Goal: Information Seeking & Learning: Learn about a topic

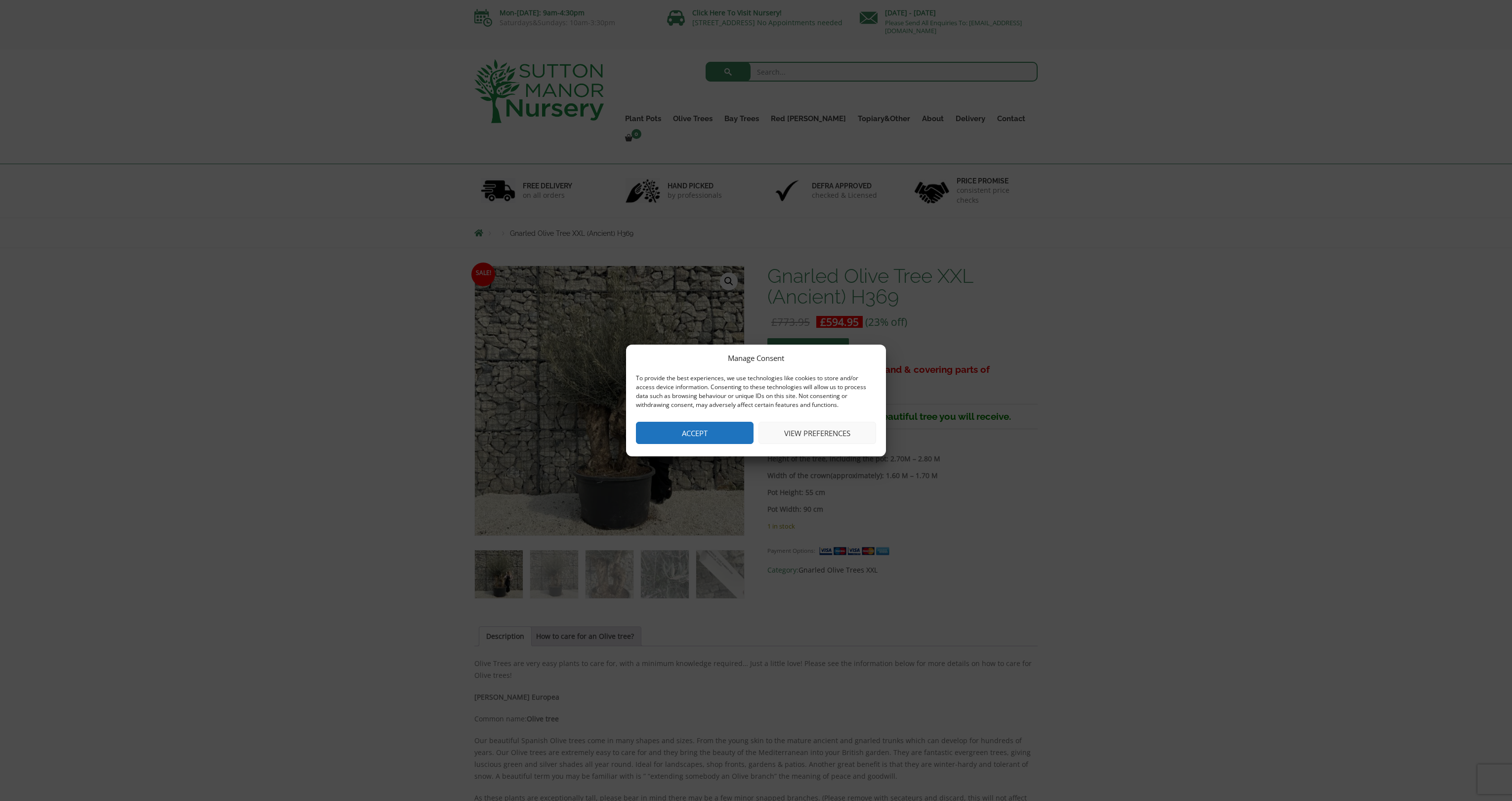
click at [698, 432] on button "Accept" at bounding box center [694, 433] width 117 height 22
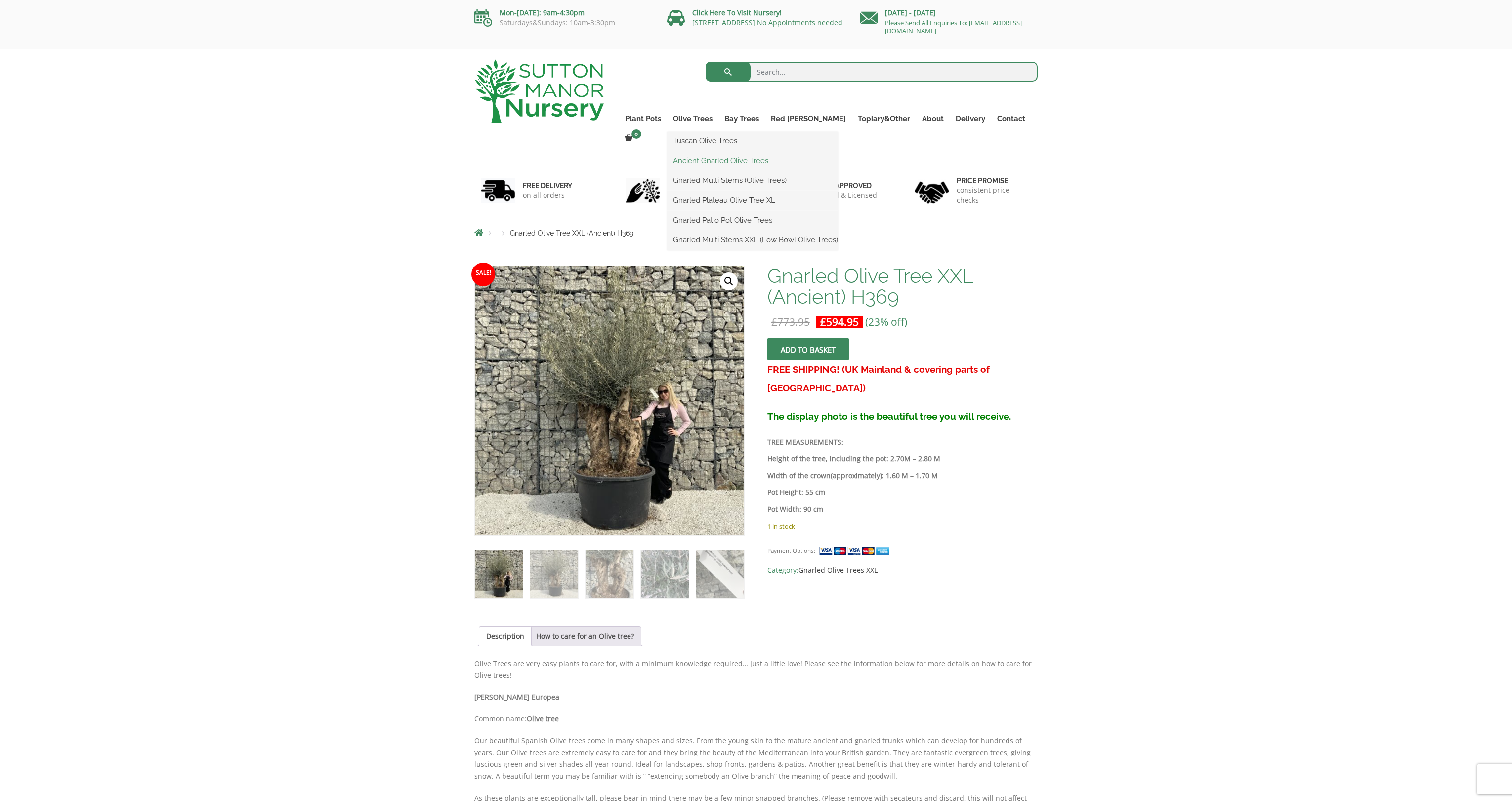
click at [730, 165] on link "Ancient Gnarled Olive Trees" at bounding box center [752, 160] width 171 height 15
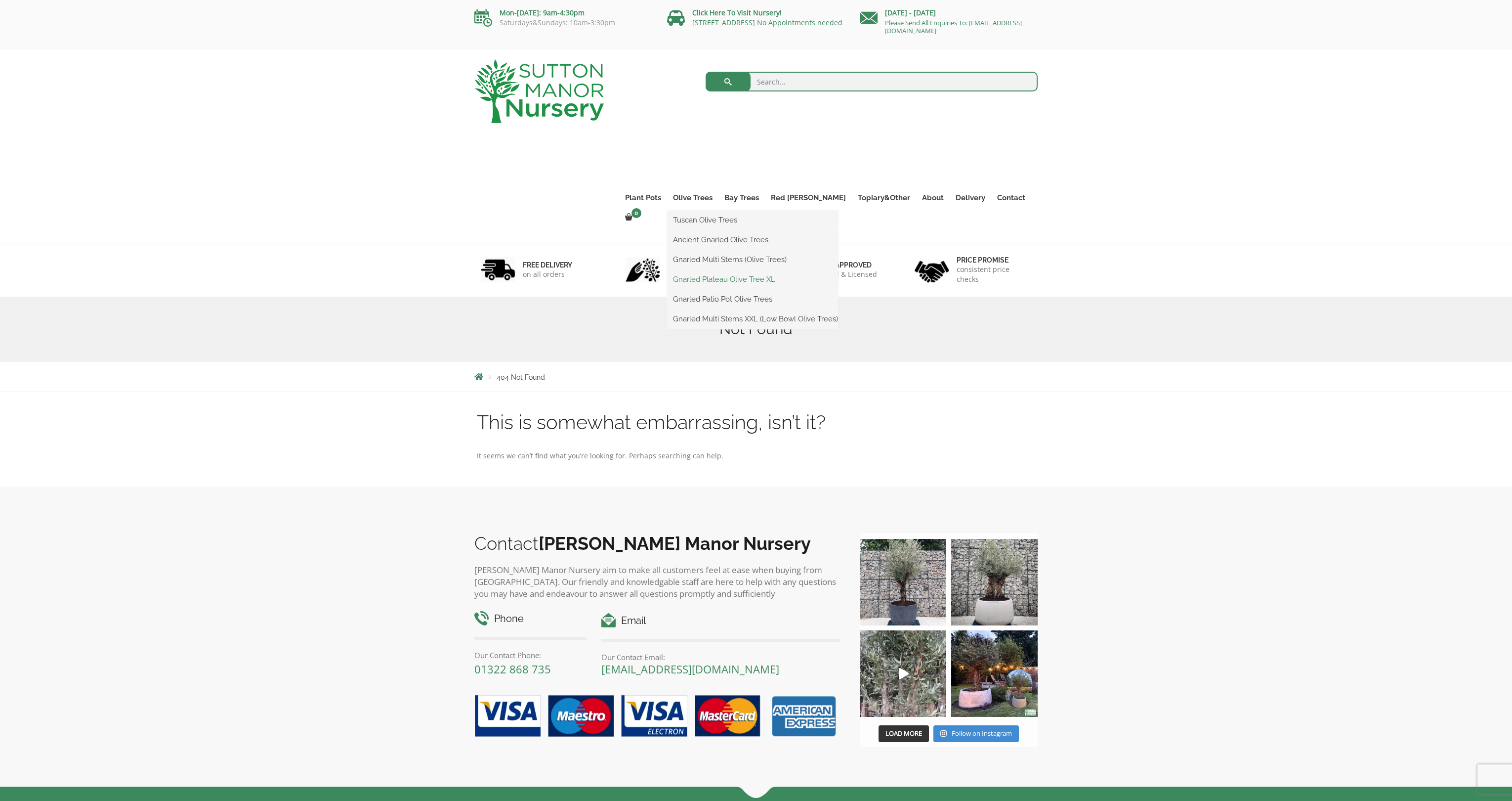
click at [735, 281] on link "Gnarled Plateau Olive Tree XL" at bounding box center [752, 279] width 171 height 15
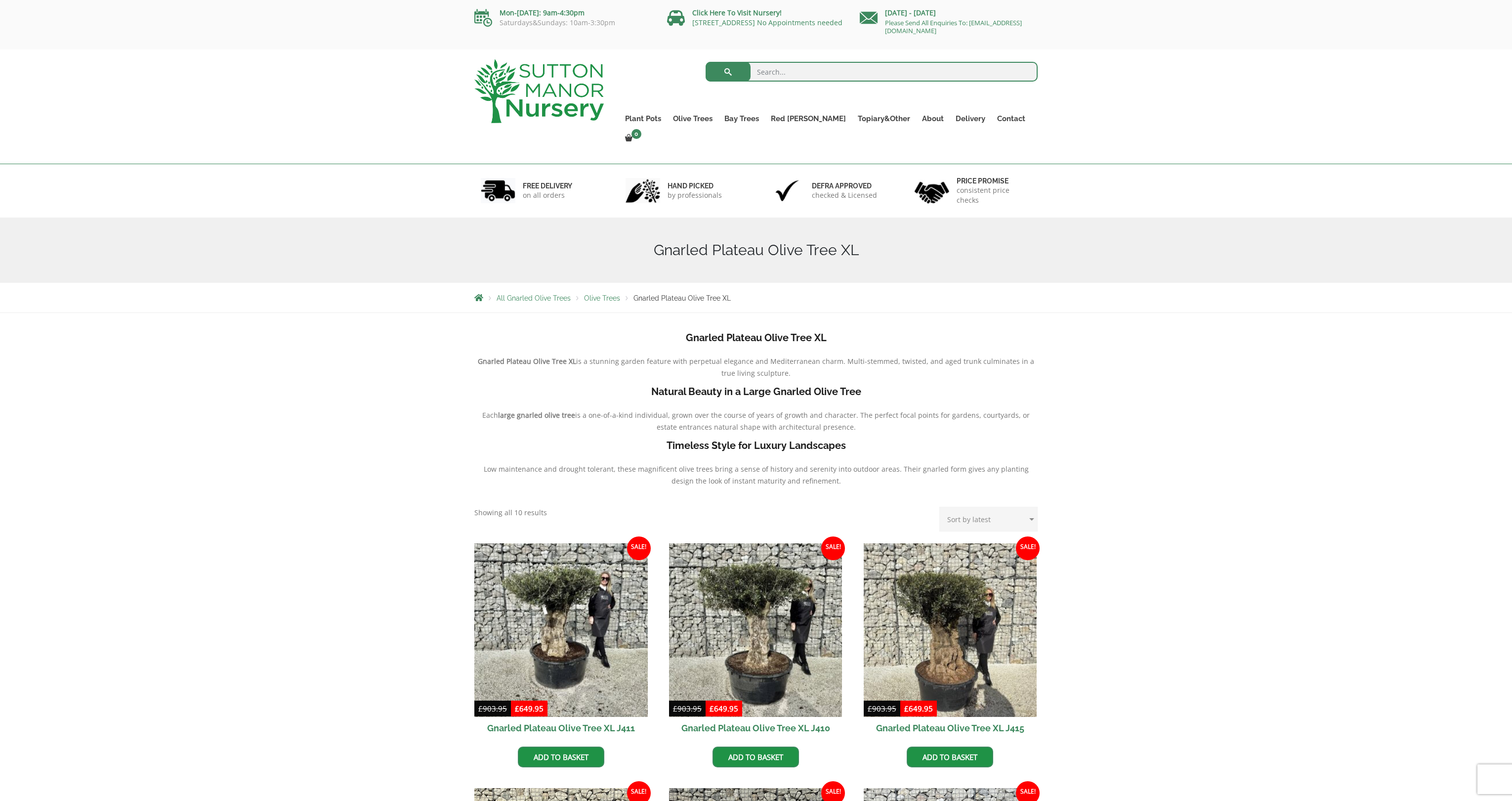
click at [793, 68] on input "search" at bounding box center [872, 72] width 333 height 20
type input "j447"
click at [706, 62] on button "submit" at bounding box center [728, 72] width 45 height 20
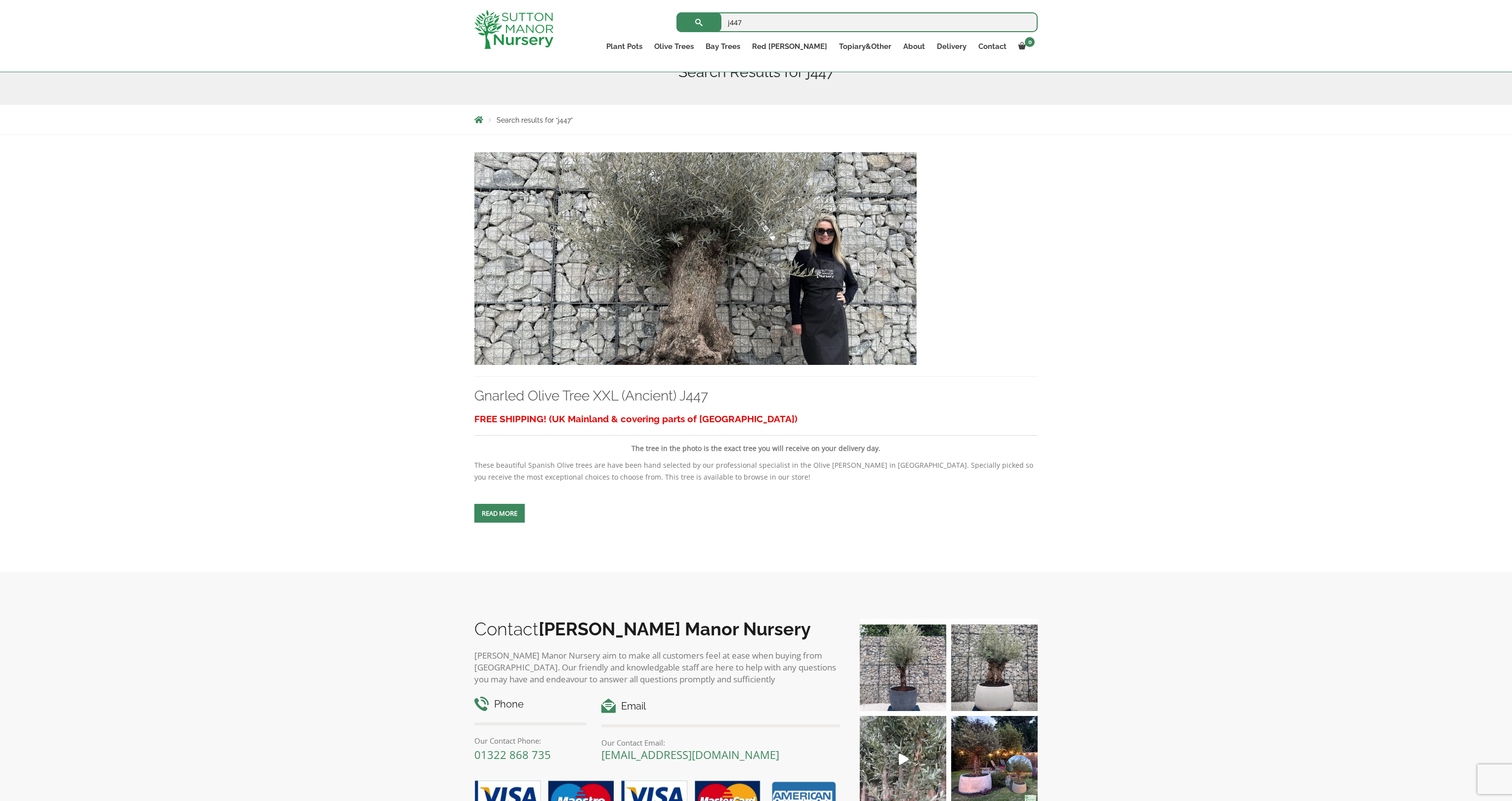
scroll to position [142, 0]
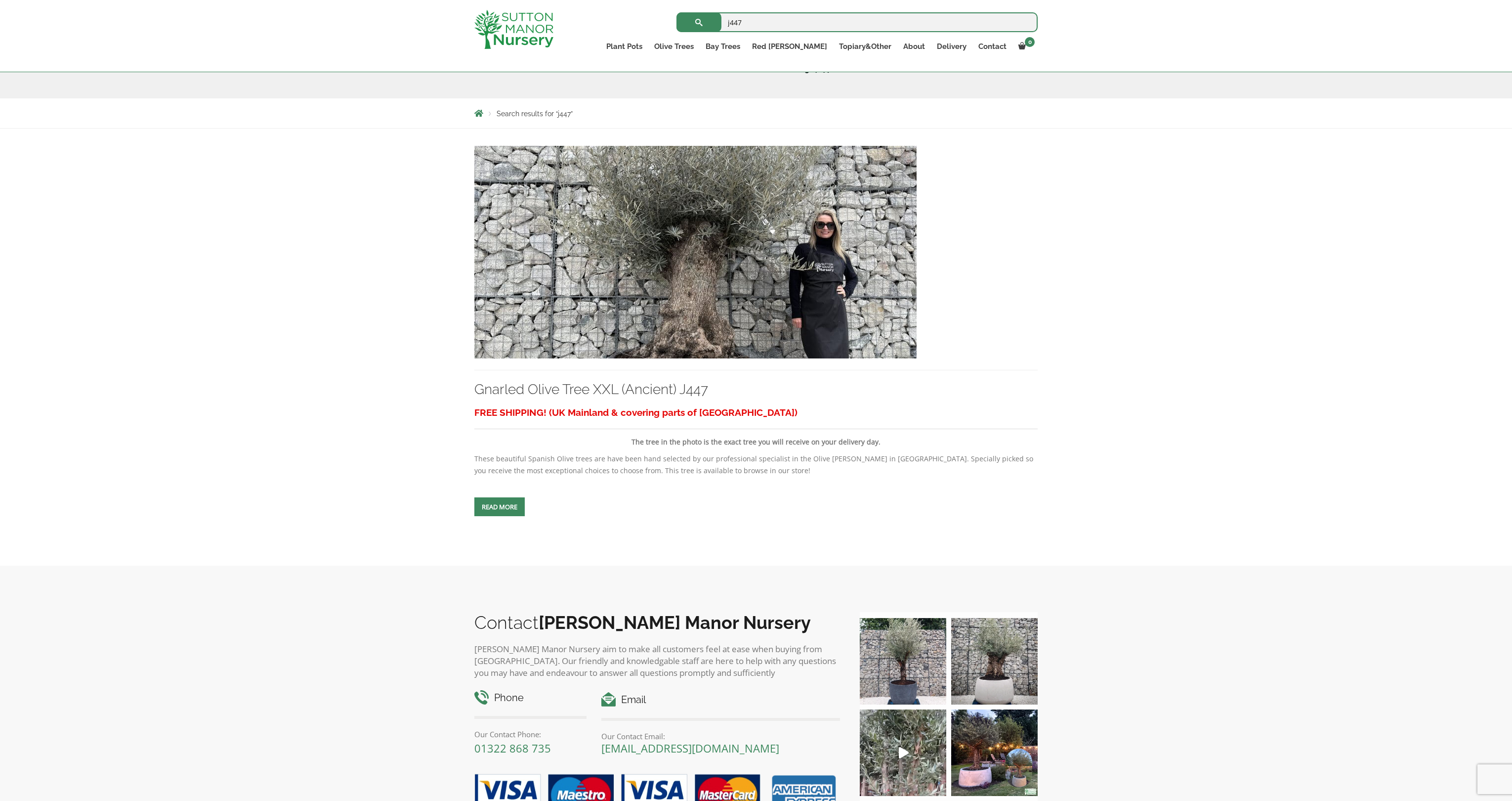
click at [500, 507] on span at bounding box center [500, 507] width 0 height 0
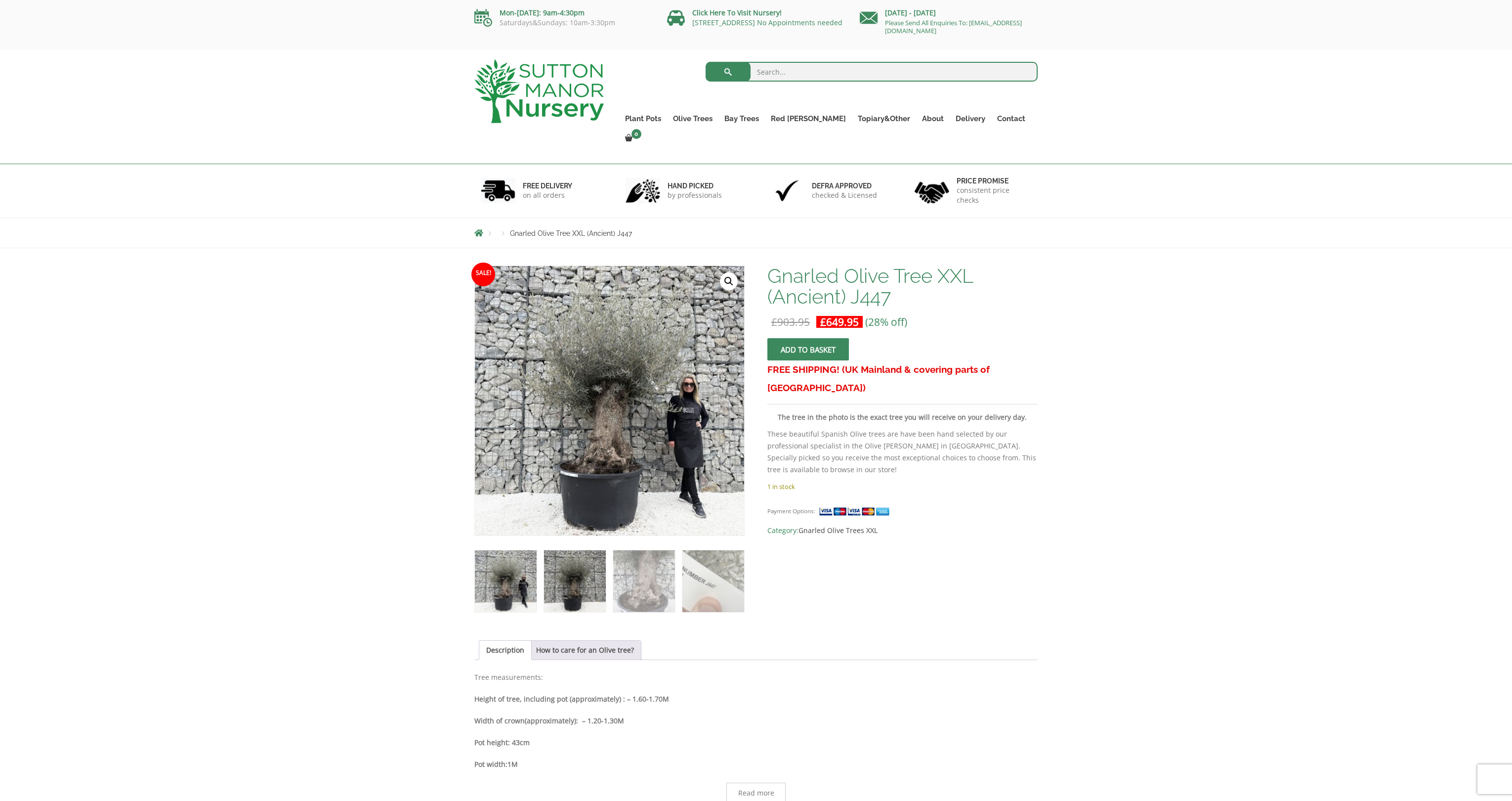
click at [571, 577] on img at bounding box center [575, 581] width 62 height 62
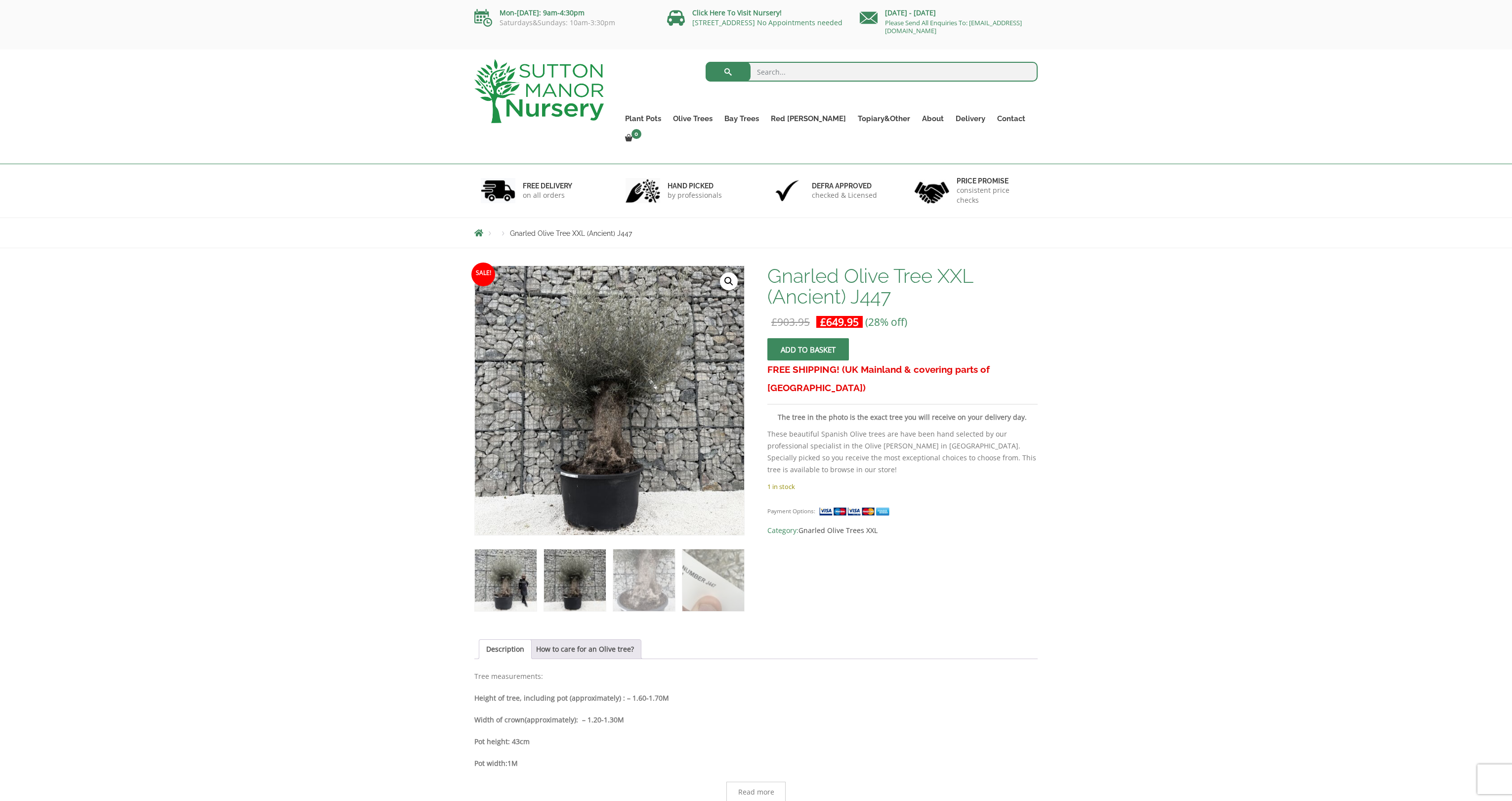
click at [535, 556] on img at bounding box center [505, 580] width 62 height 62
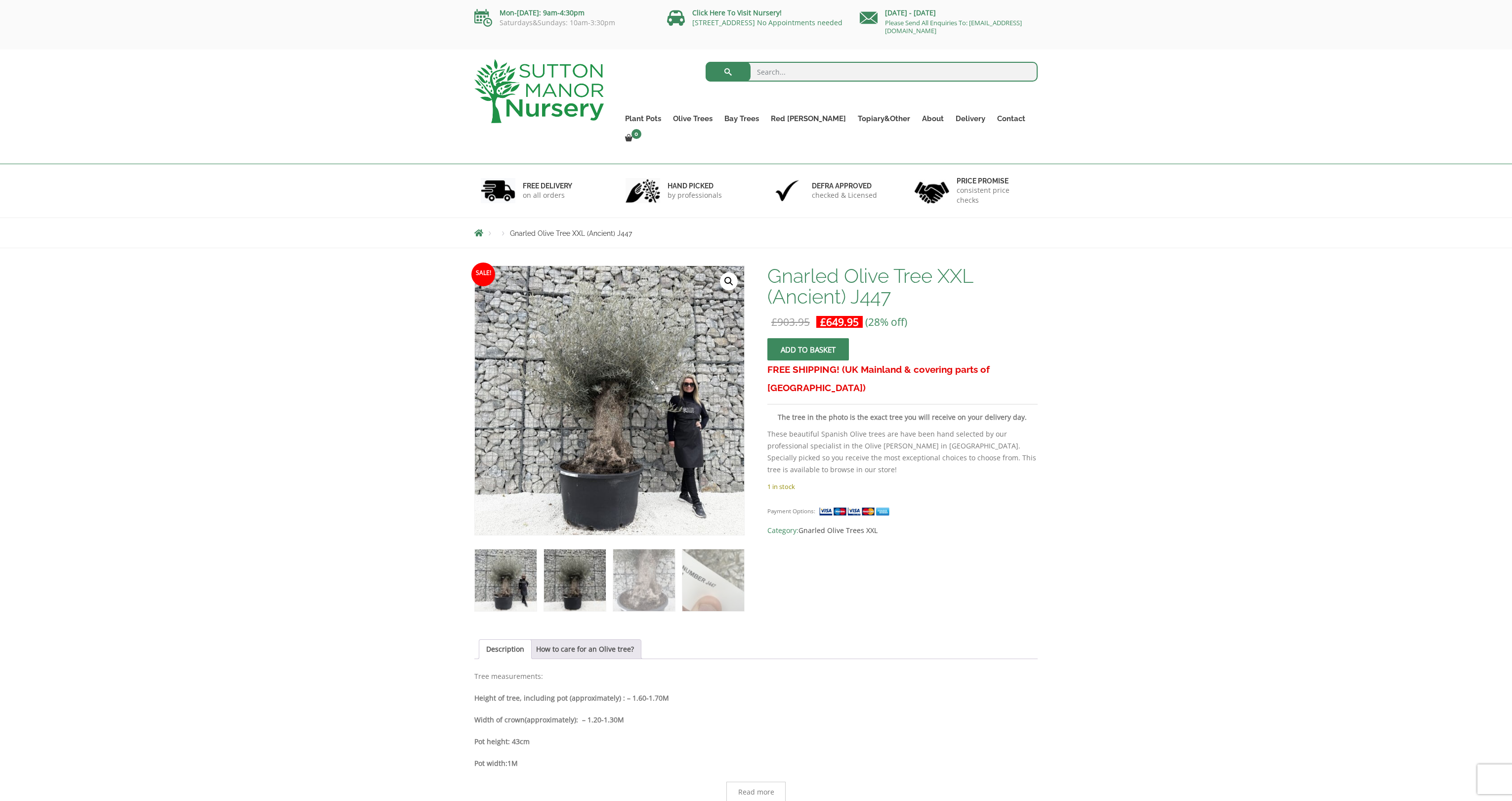
click at [596, 549] on img at bounding box center [575, 580] width 62 height 62
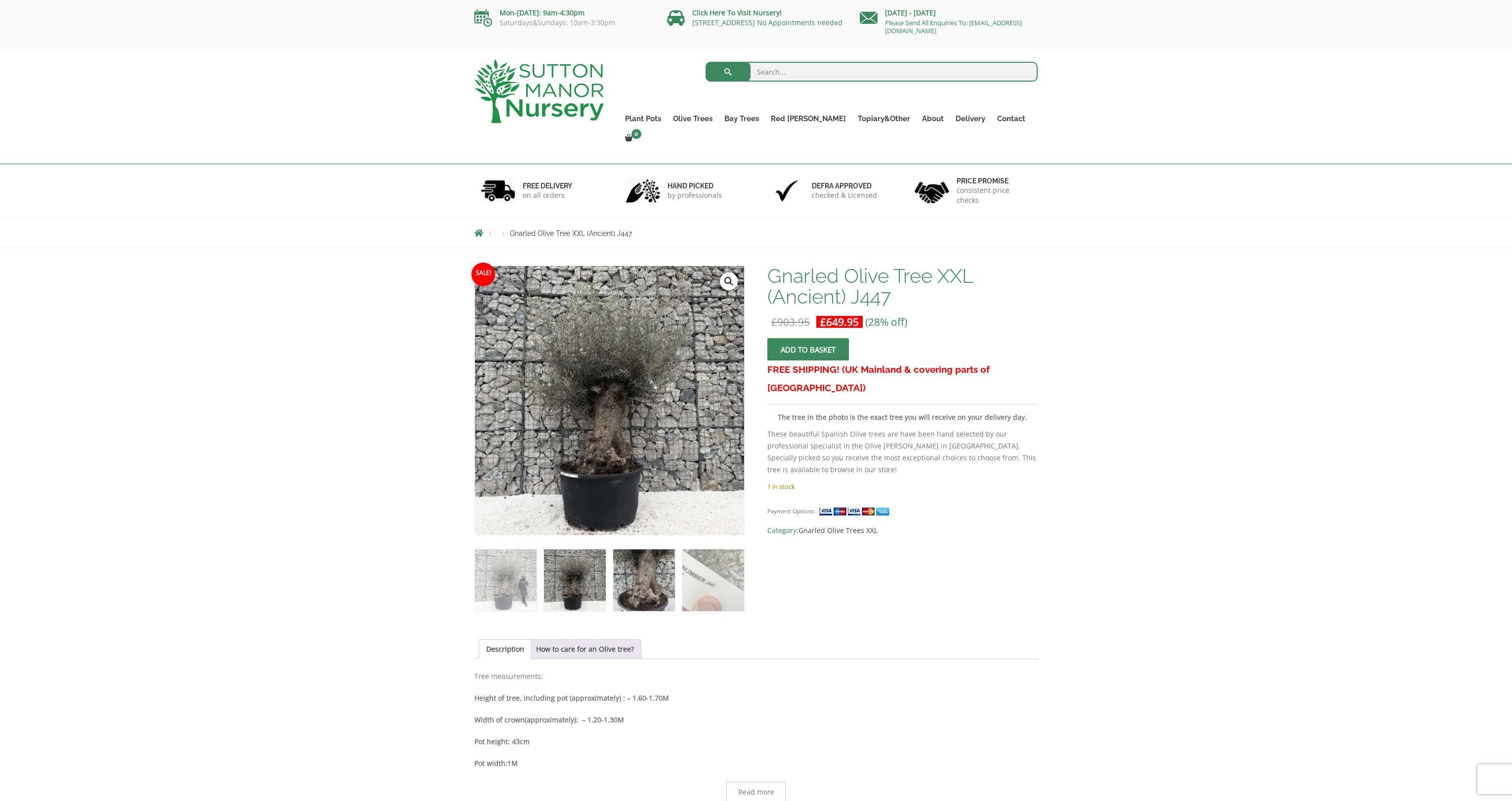
click at [640, 551] on img at bounding box center [644, 580] width 62 height 62
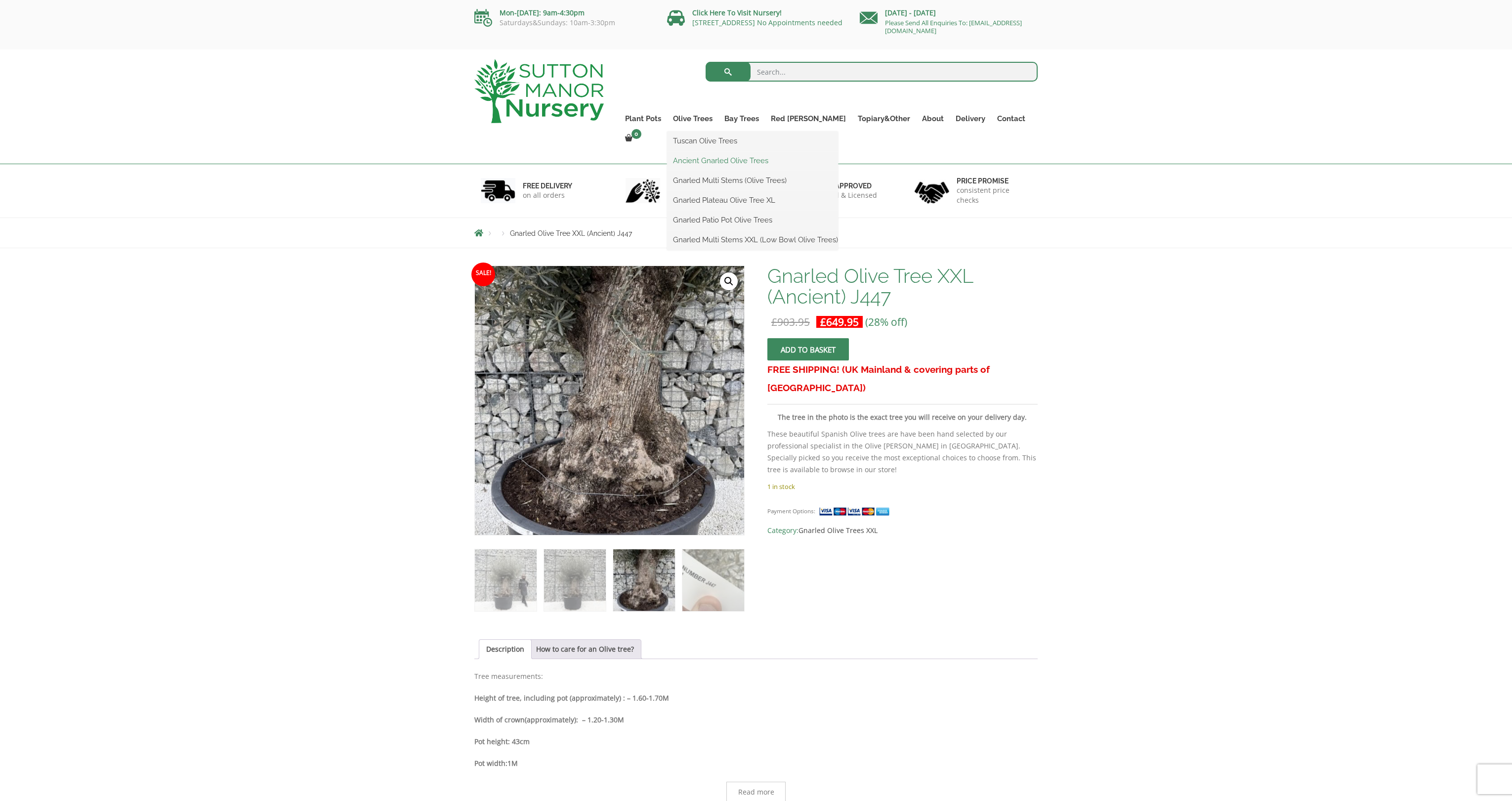
click at [727, 158] on link "Ancient Gnarled Olive Trees" at bounding box center [752, 160] width 171 height 15
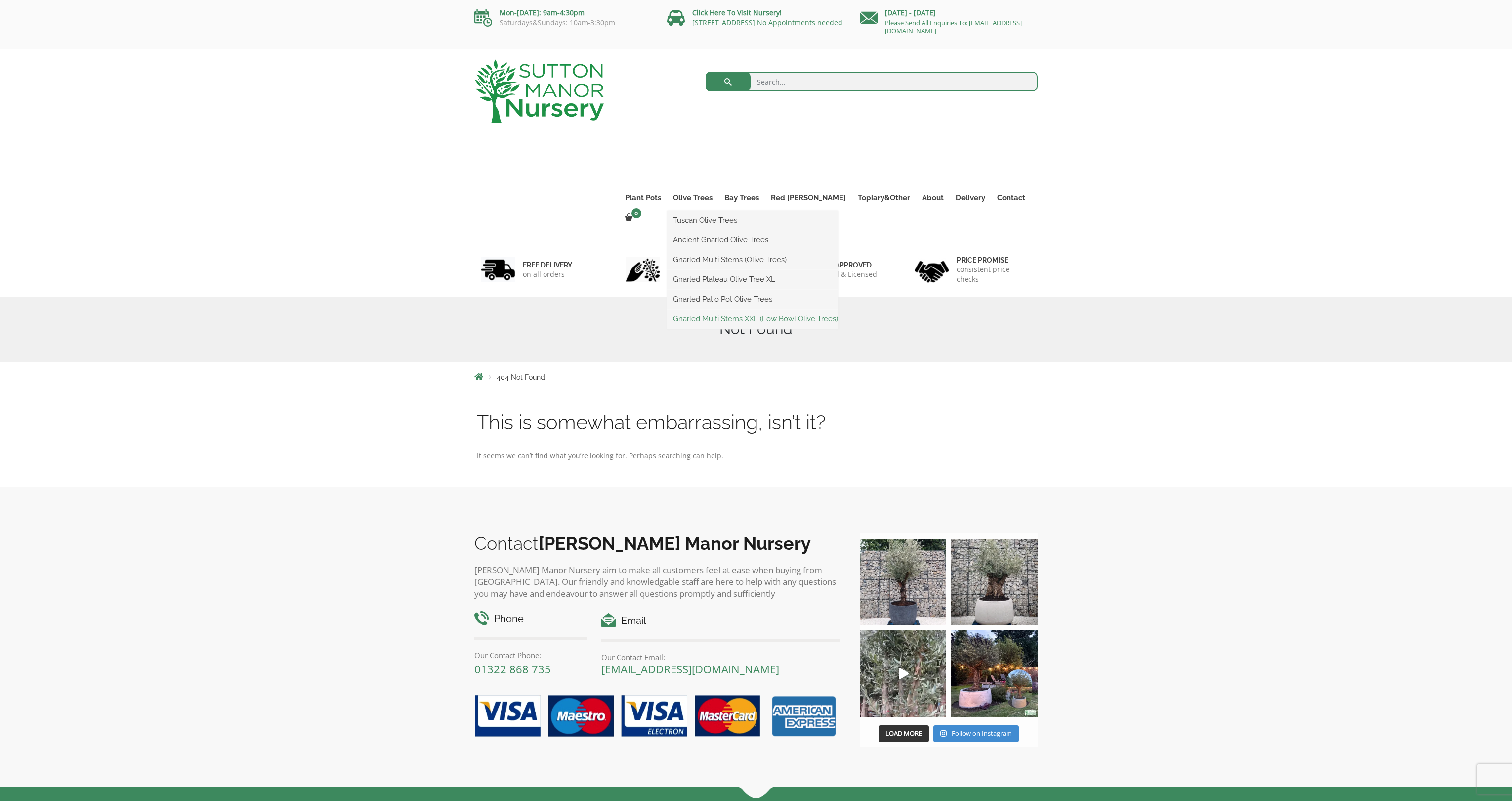
click at [730, 322] on link "Gnarled Multi Stems XXL (Low Bowl Olive Trees)" at bounding box center [752, 318] width 171 height 15
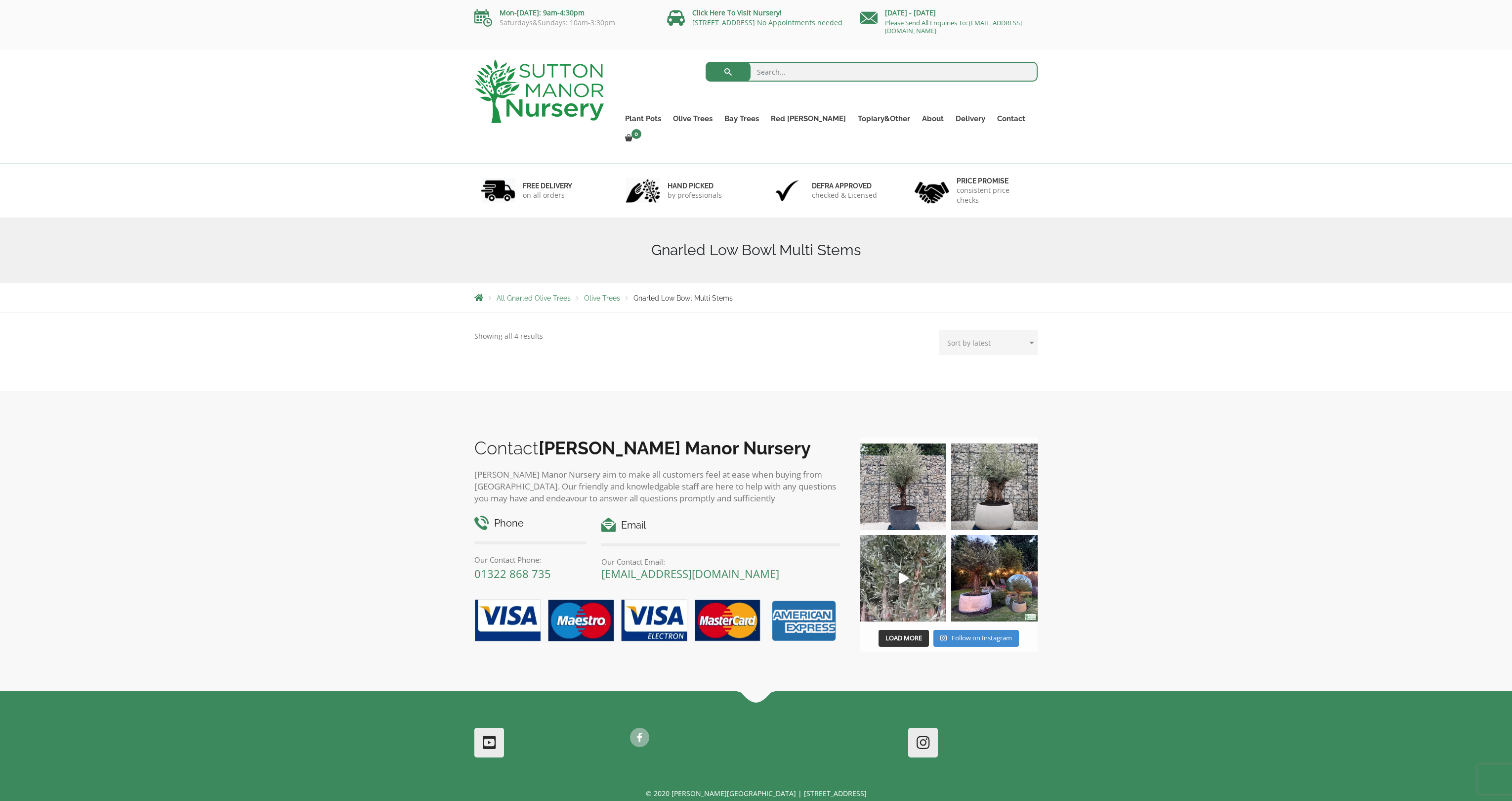
scroll to position [41, 0]
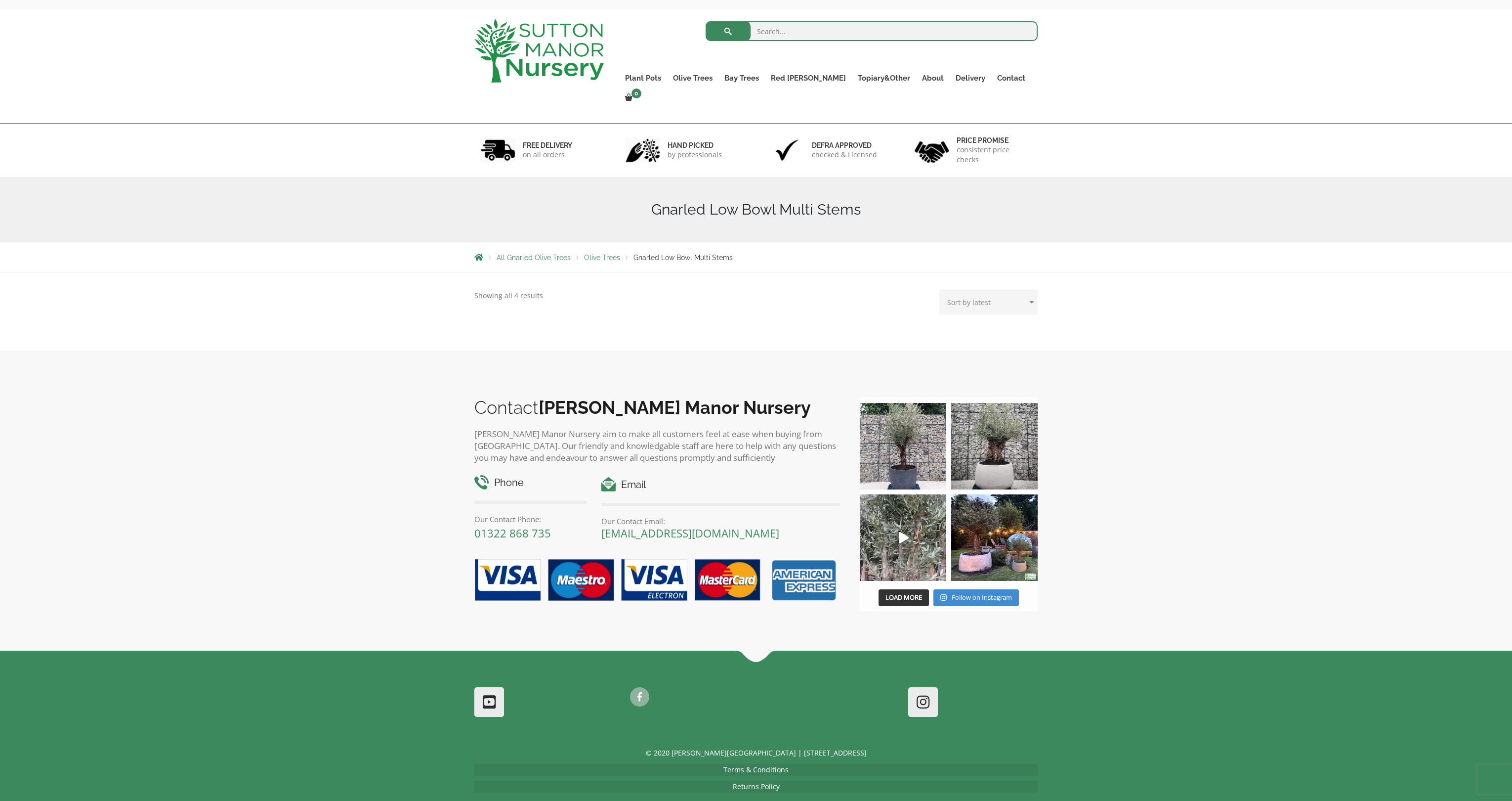
click at [535, 284] on div "All Gnarled Olive Trees Gnarled Patio Pot Olives Gnarled Low Bowl Multi Stems G…" at bounding box center [756, 311] width 578 height 58
click at [897, 422] on img at bounding box center [903, 446] width 86 height 86
click at [723, 98] on link "Tuscan Olive Trees" at bounding box center [752, 100] width 171 height 15
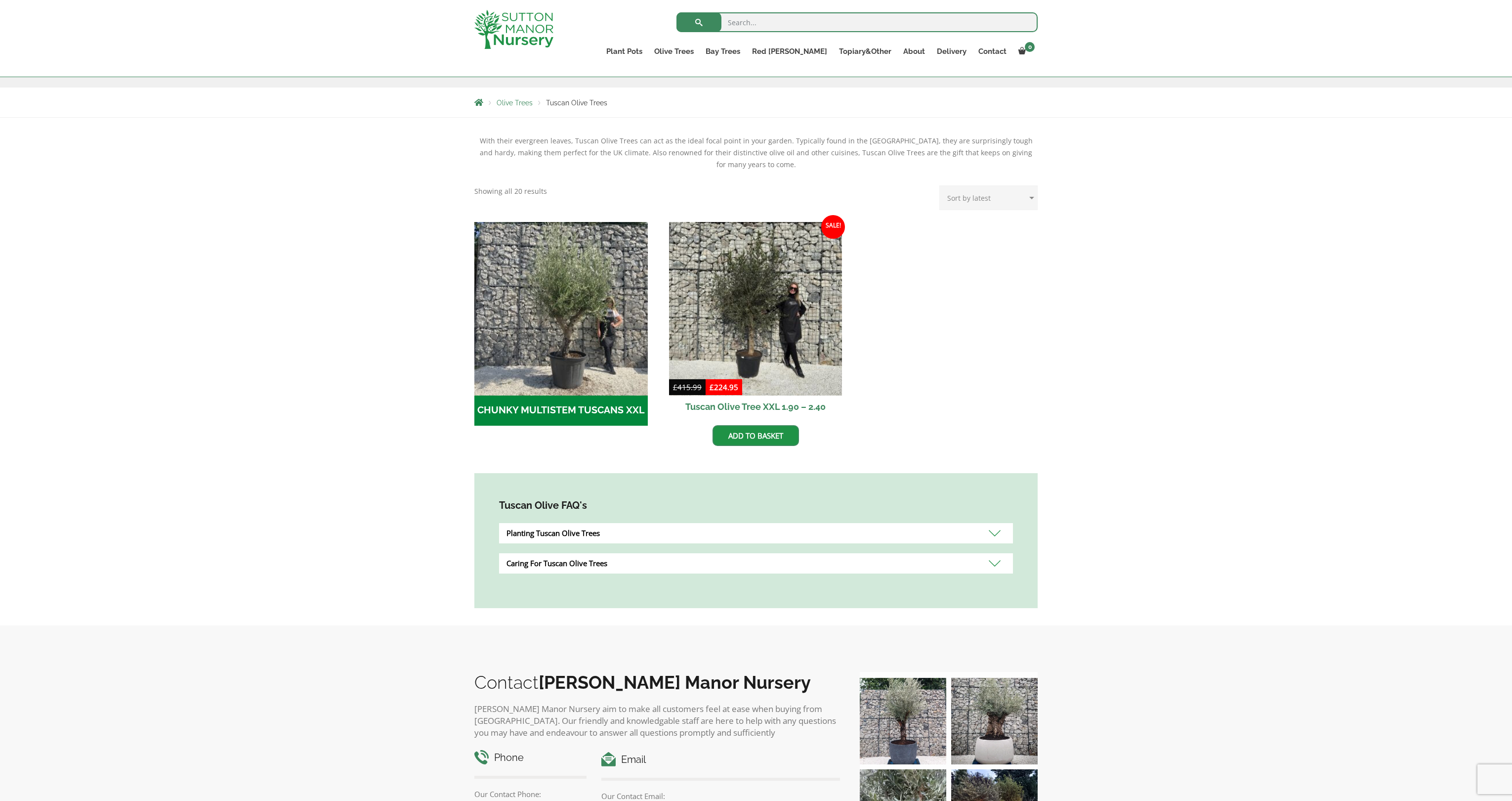
scroll to position [142, 0]
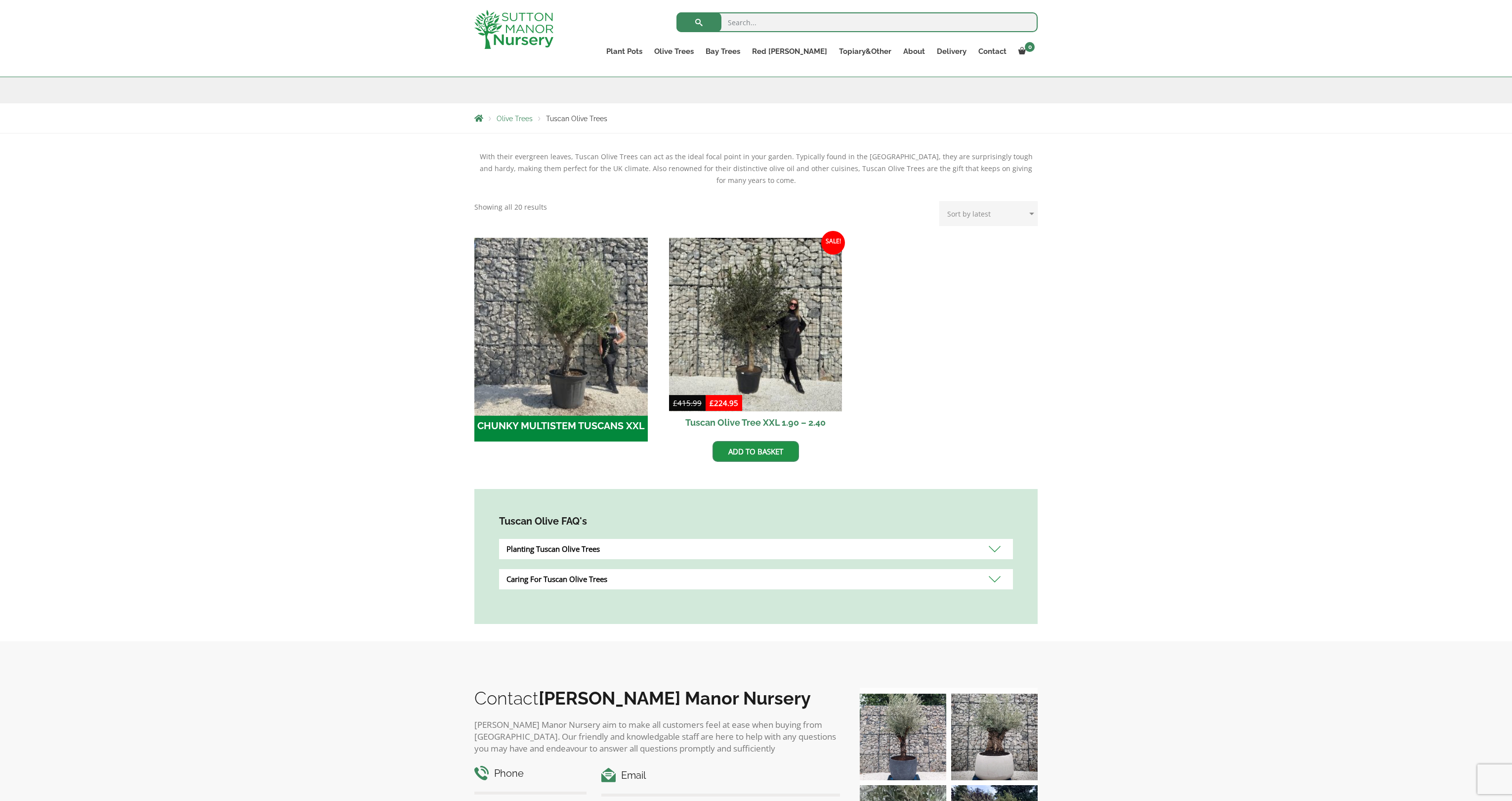
click at [567, 321] on img "Visit product category CHUNKY MULTISTEM TUSCANS XXL" at bounding box center [561, 324] width 182 height 182
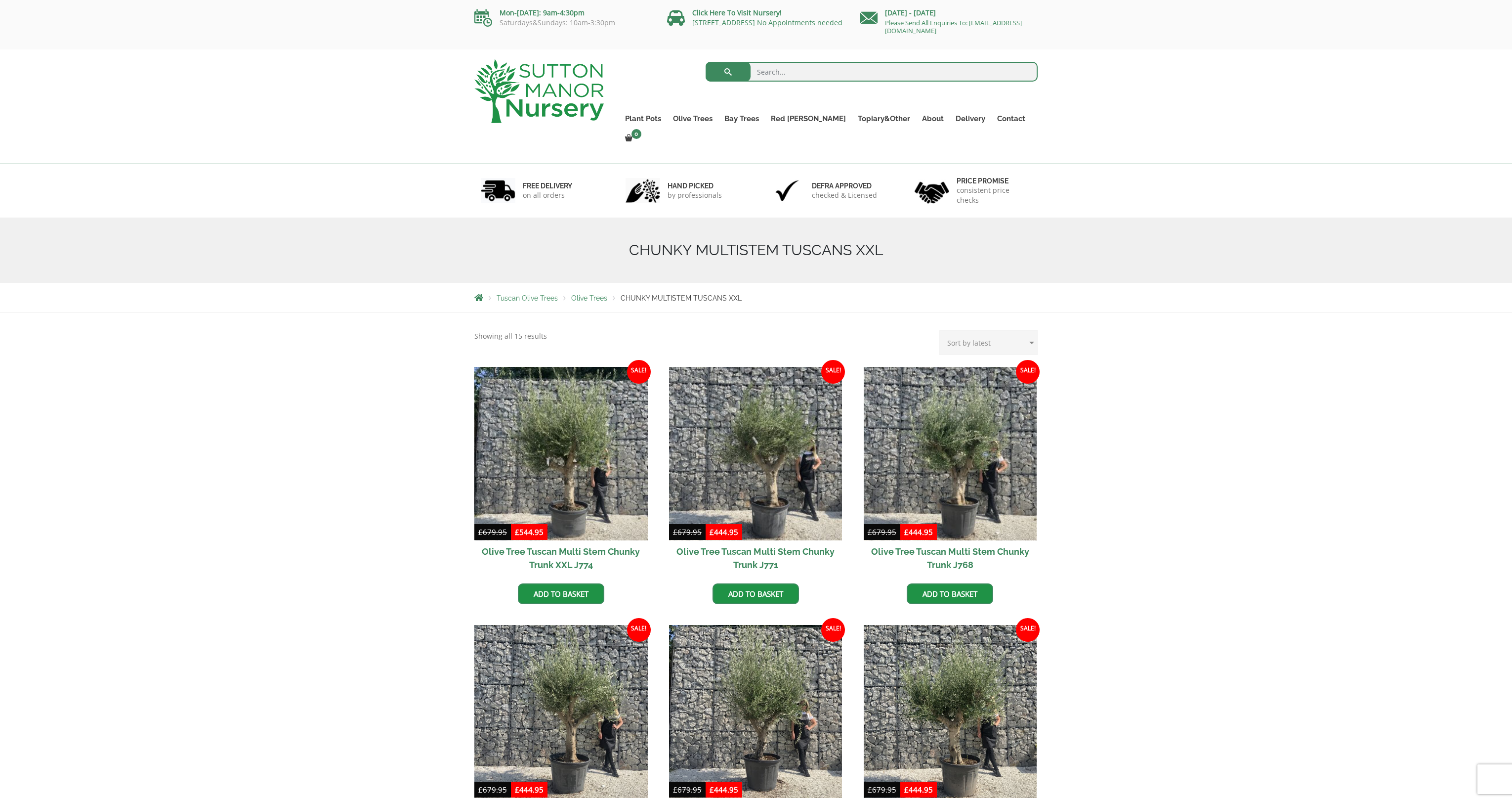
click at [782, 64] on input "search" at bounding box center [872, 72] width 333 height 20
type input "j447"
click at [706, 62] on button "submit" at bounding box center [728, 72] width 45 height 20
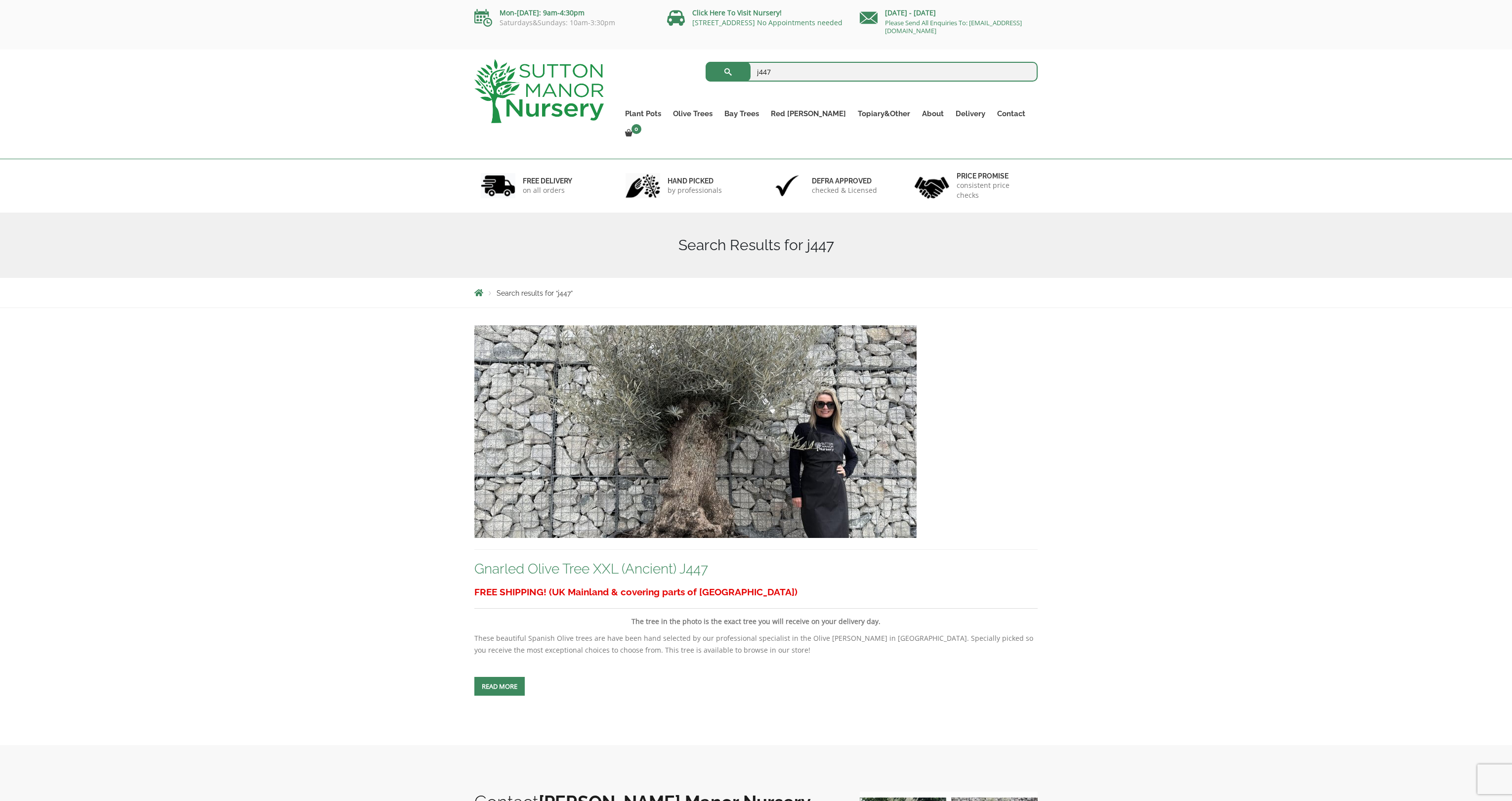
click at [639, 561] on link "Gnarled Olive Tree XXL (Ancient) J447" at bounding box center [591, 569] width 234 height 16
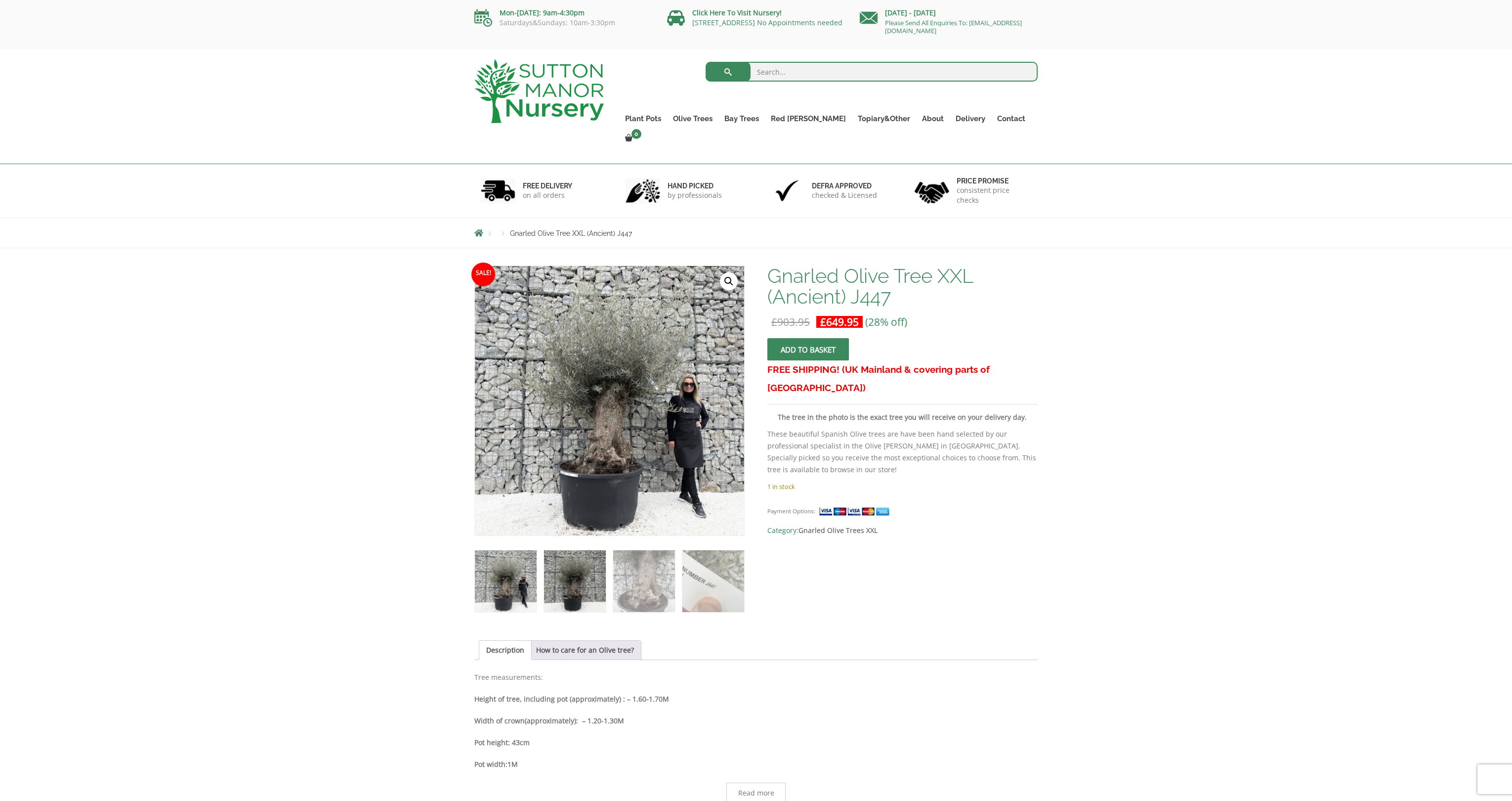
click at [579, 577] on img at bounding box center [575, 581] width 62 height 62
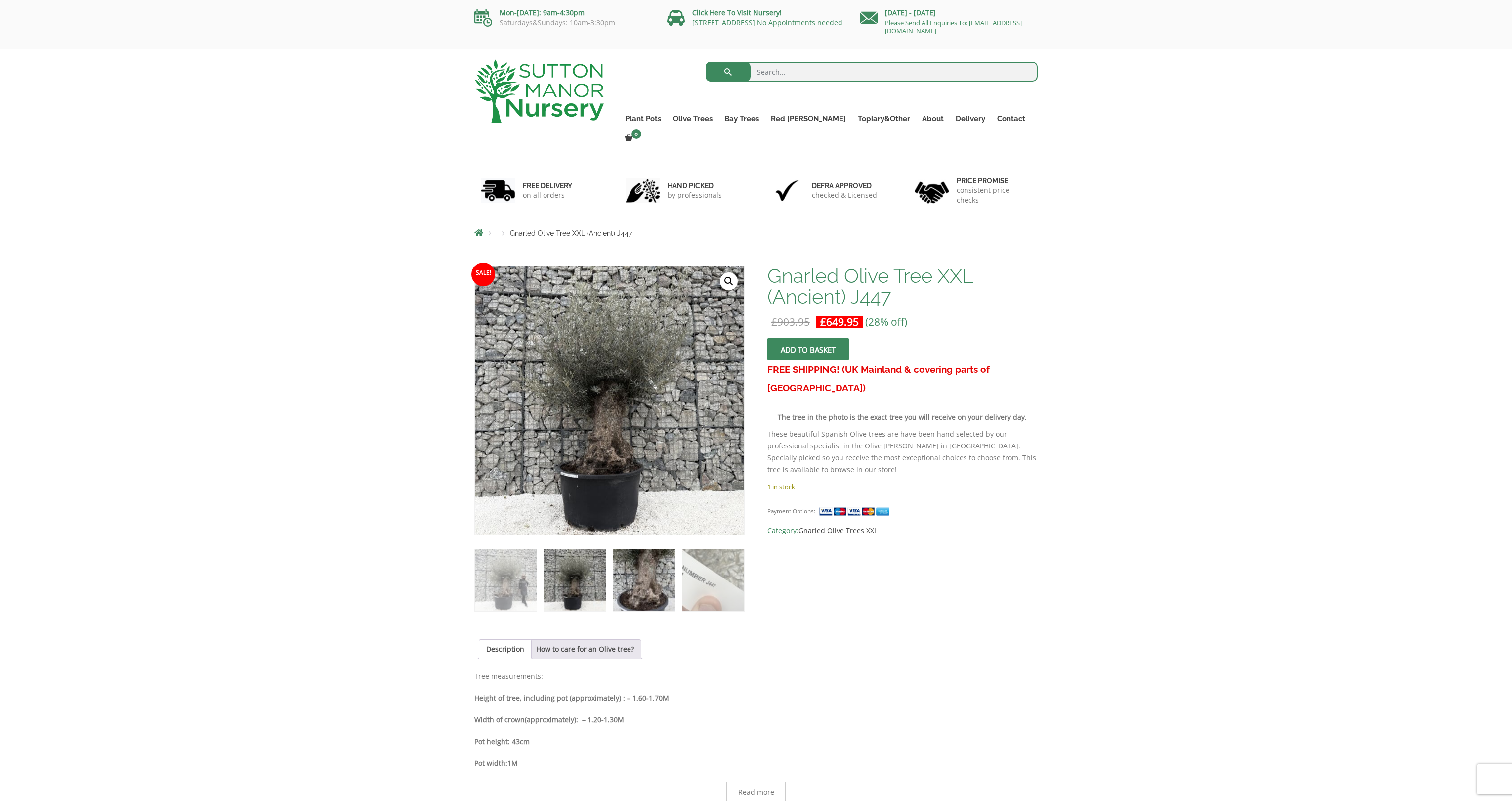
click at [655, 565] on img at bounding box center [644, 580] width 62 height 62
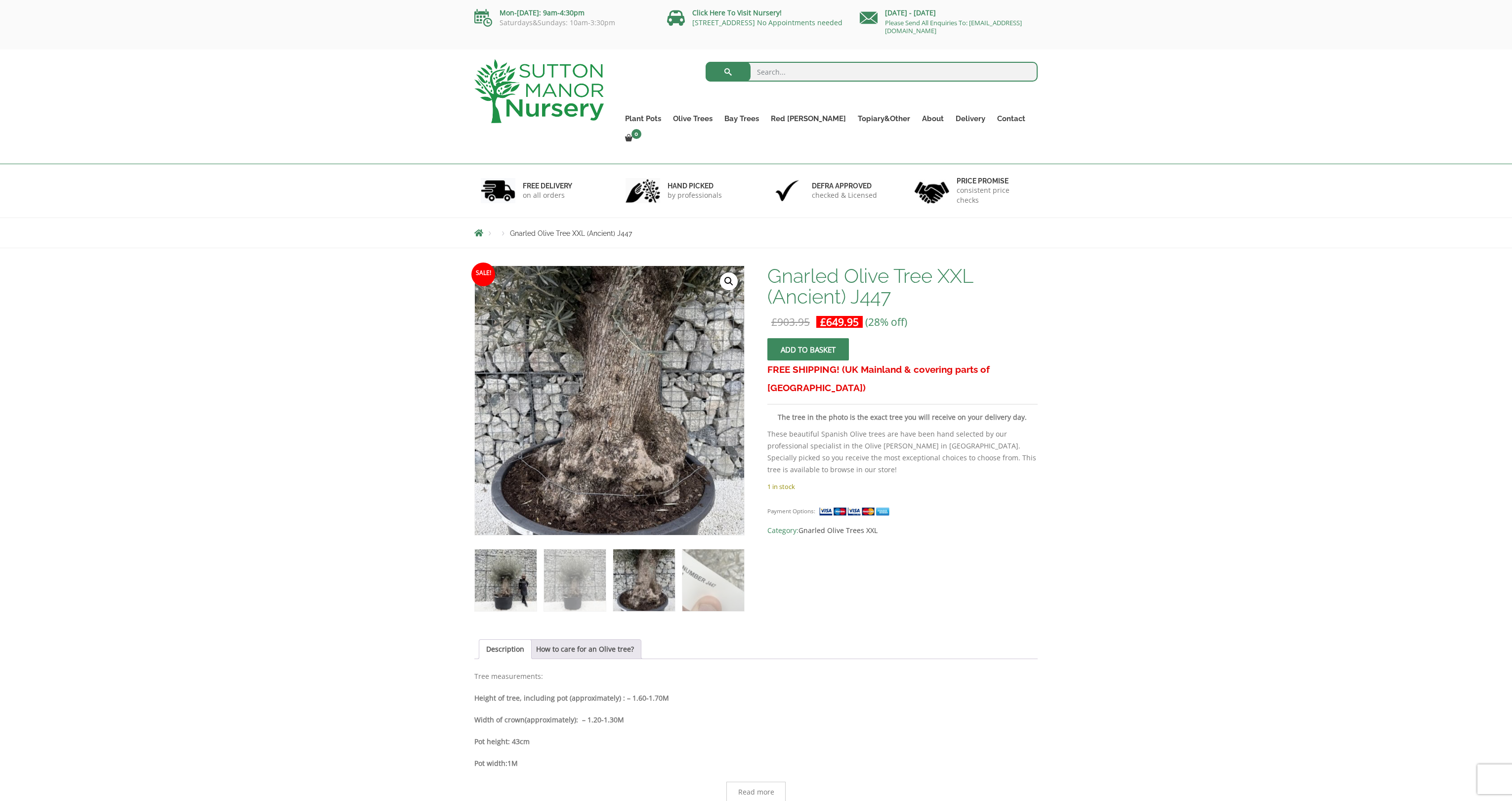
click at [511, 566] on img at bounding box center [505, 580] width 62 height 62
